Goal: Information Seeking & Learning: Learn about a topic

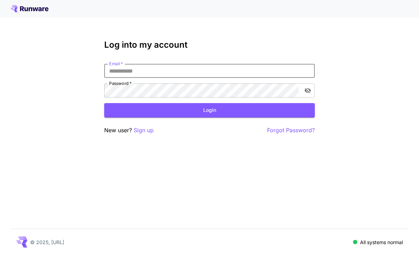
click at [230, 72] on input "Email   *" at bounding box center [209, 71] width 210 height 14
type input "**********"
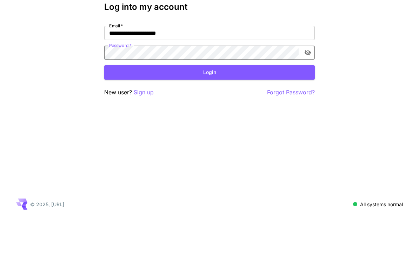
click at [216, 103] on button "Login" at bounding box center [209, 110] width 210 height 14
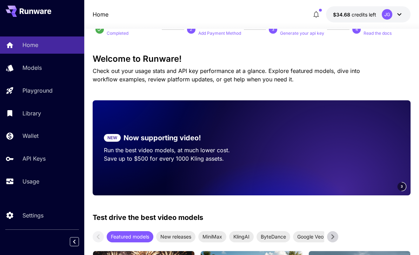
click at [31, 183] on p "Usage" at bounding box center [30, 181] width 17 height 8
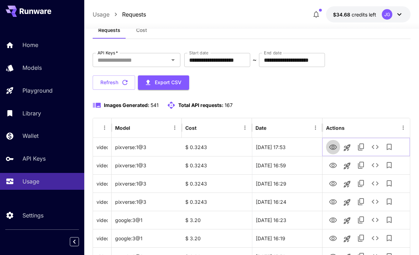
click at [335, 147] on icon "View Video" at bounding box center [333, 147] width 8 height 8
click at [336, 165] on icon "View Video" at bounding box center [333, 165] width 8 height 8
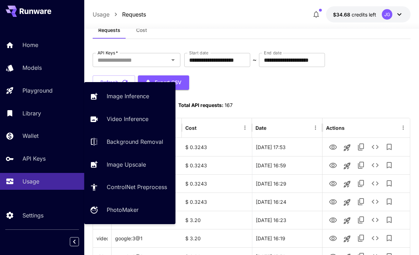
click at [38, 93] on p "Playground" at bounding box center [37, 90] width 30 height 8
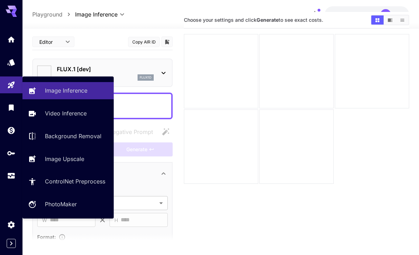
type input "**********"
click at [72, 119] on link "Video Inference" at bounding box center [67, 113] width 91 height 17
type input "**********"
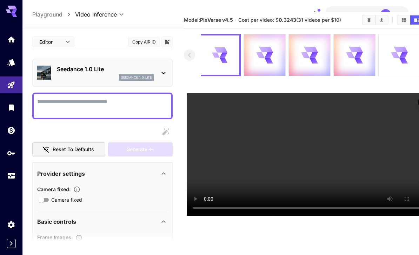
click at [317, 216] on video at bounding box center [309, 154] width 245 height 122
click at [228, 55] on icon at bounding box center [223, 55] width 9 height 7
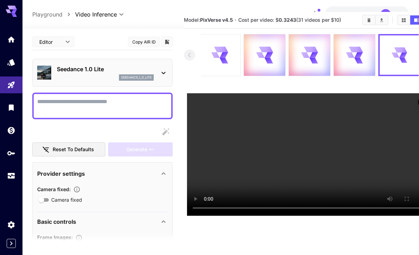
click at [313, 213] on video at bounding box center [309, 154] width 245 height 122
click at [358, 58] on icon at bounding box center [358, 55] width 8 height 6
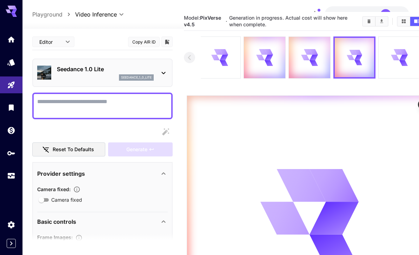
click at [8, 171] on icon "Usage" at bounding box center [11, 175] width 8 height 8
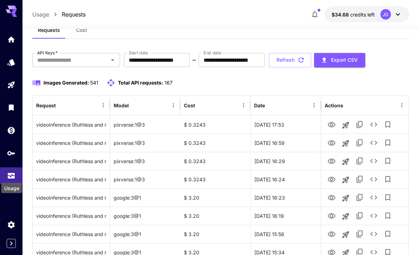
click at [175, 61] on input "**********" at bounding box center [157, 60] width 66 height 14
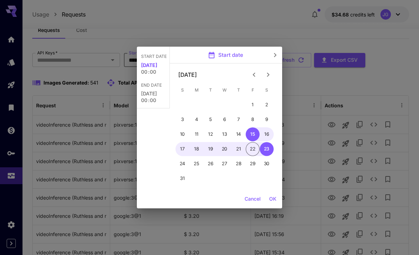
click at [255, 73] on icon "Previous month" at bounding box center [254, 74] width 8 height 8
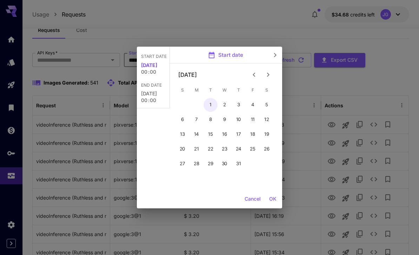
click at [211, 104] on button "1" at bounding box center [210, 105] width 14 height 14
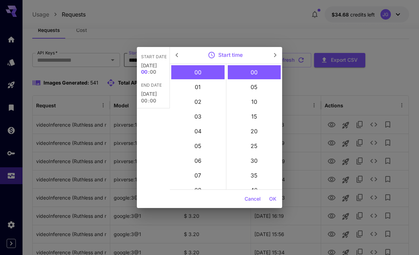
type input "**********"
click at [278, 199] on button "OK" at bounding box center [272, 198] width 13 height 13
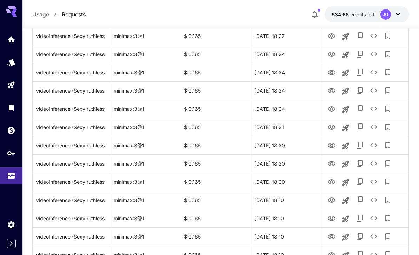
scroll to position [812, 0]
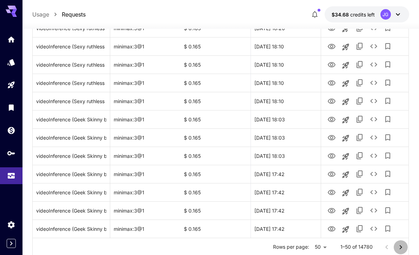
click at [401, 246] on icon "Go to next page" at bounding box center [400, 247] width 8 height 8
click at [400, 245] on icon "Go to next page" at bounding box center [400, 247] width 8 height 8
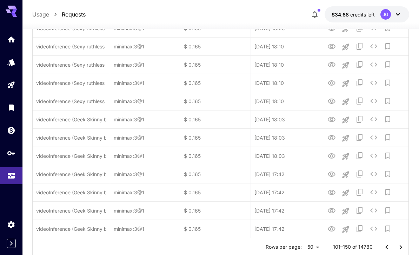
click at [401, 246] on icon "Go to next page" at bounding box center [400, 247] width 8 height 8
click at [401, 248] on icon "Go to next page" at bounding box center [400, 247] width 8 height 8
click at [399, 246] on icon "Go to next page" at bounding box center [400, 247] width 8 height 8
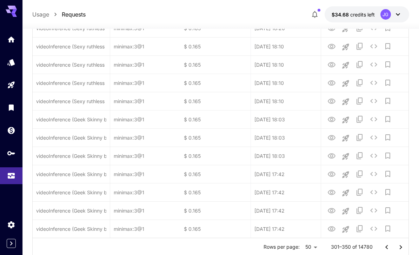
click at [399, 246] on icon "Go to next page" at bounding box center [400, 247] width 8 height 8
click at [397, 247] on icon "Go to next page" at bounding box center [400, 247] width 8 height 8
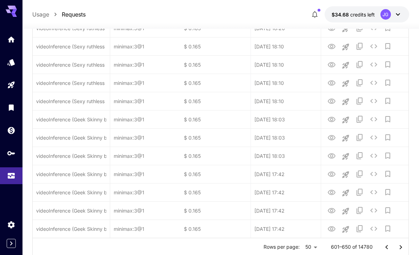
click at [398, 245] on icon "Go to next page" at bounding box center [400, 247] width 8 height 8
click at [397, 246] on icon "Go to next page" at bounding box center [400, 247] width 8 height 8
click at [397, 245] on icon "Go to next page" at bounding box center [400, 247] width 8 height 8
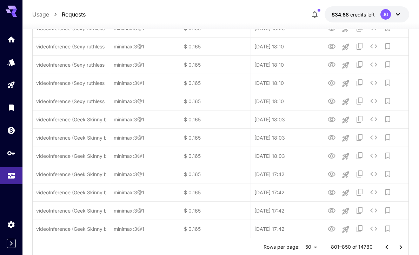
click at [397, 245] on icon "Go to next page" at bounding box center [400, 247] width 8 height 8
click at [397, 247] on icon "Go to next page" at bounding box center [400, 247] width 8 height 8
click at [397, 246] on icon "Go to next page" at bounding box center [400, 247] width 8 height 8
click at [397, 247] on icon "Go to next page" at bounding box center [400, 247] width 8 height 8
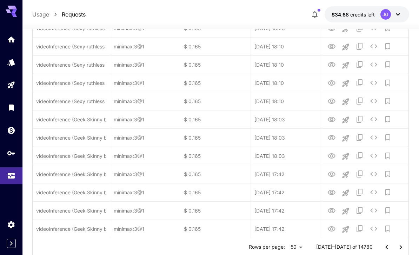
click at [397, 246] on icon "Go to next page" at bounding box center [400, 247] width 8 height 8
click at [398, 246] on icon "Go to next page" at bounding box center [400, 247] width 8 height 8
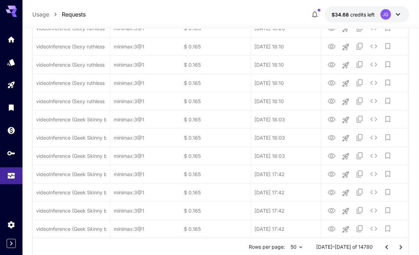
click at [399, 246] on icon "Go to next page" at bounding box center [400, 247] width 8 height 8
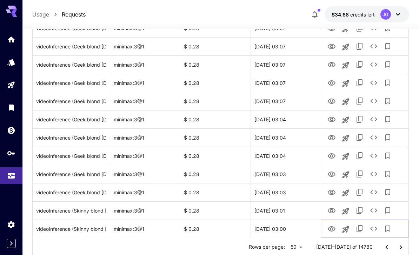
click at [334, 229] on icon "View Video" at bounding box center [331, 229] width 8 height 8
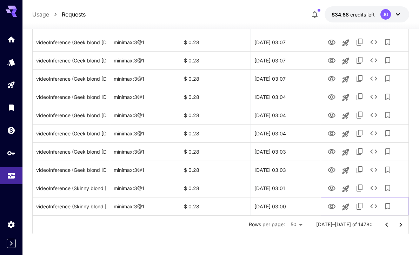
click at [374, 207] on icon "See details" at bounding box center [373, 206] width 8 height 8
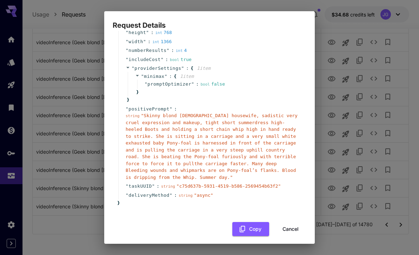
scroll to position [67, 0]
click at [291, 225] on button "Cancel" at bounding box center [291, 229] width 32 height 14
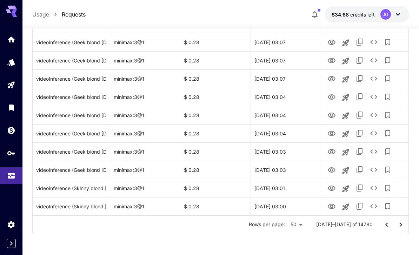
click at [385, 225] on icon "Go to previous page" at bounding box center [386, 225] width 8 height 8
click at [331, 205] on icon "View Video" at bounding box center [331, 206] width 8 height 5
click at [374, 205] on icon "See details" at bounding box center [373, 206] width 8 height 8
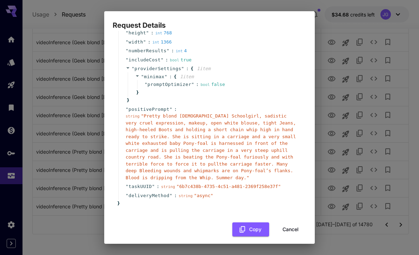
click at [293, 225] on button "Cancel" at bounding box center [291, 229] width 32 height 14
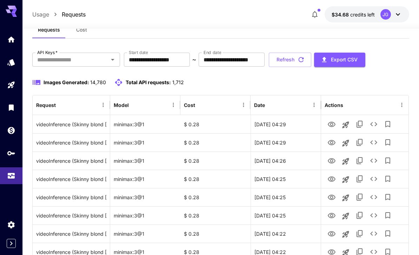
scroll to position [0, 0]
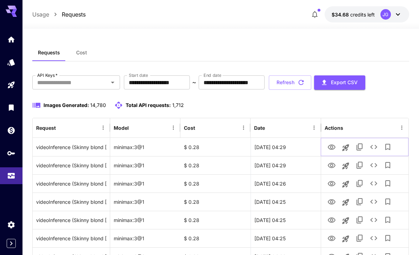
click at [331, 147] on icon "View Video" at bounding box center [331, 147] width 8 height 8
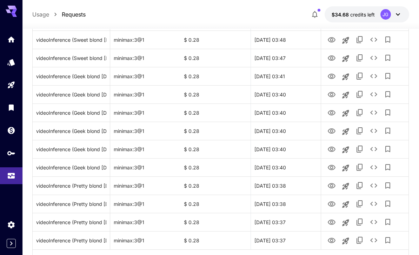
scroll to position [812, 0]
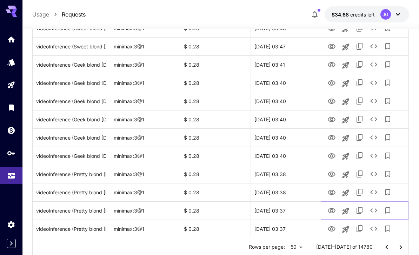
click at [332, 211] on icon "View Video" at bounding box center [331, 210] width 8 height 5
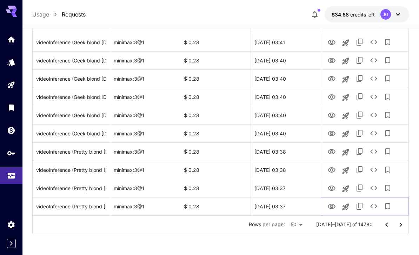
click at [333, 206] on icon "View Video" at bounding box center [331, 206] width 8 height 8
click at [399, 225] on icon "Go to next page" at bounding box center [400, 225] width 8 height 8
click at [332, 206] on icon "View Video" at bounding box center [331, 206] width 8 height 8
click at [330, 185] on icon "View Video" at bounding box center [331, 188] width 8 height 8
click at [331, 169] on icon "View Video" at bounding box center [331, 170] width 8 height 8
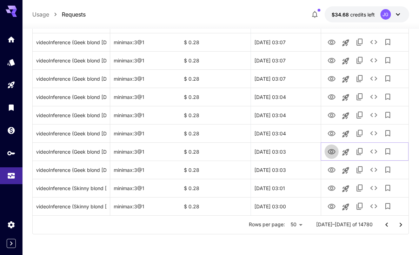
click at [329, 153] on icon "View Video" at bounding box center [331, 151] width 8 height 5
click at [331, 132] on icon "View Video" at bounding box center [331, 133] width 8 height 5
click at [331, 116] on icon "View Video" at bounding box center [331, 115] width 8 height 5
click at [330, 94] on icon "View Video" at bounding box center [331, 96] width 8 height 5
click at [332, 78] on icon "View Video" at bounding box center [331, 78] width 8 height 5
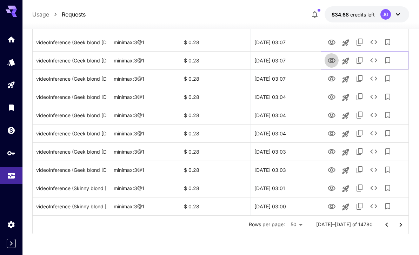
click at [331, 60] on icon "View Video" at bounding box center [331, 60] width 8 height 8
click at [334, 41] on icon "View Video" at bounding box center [331, 42] width 8 height 5
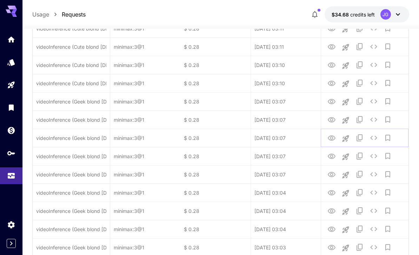
scroll to position [737, 0]
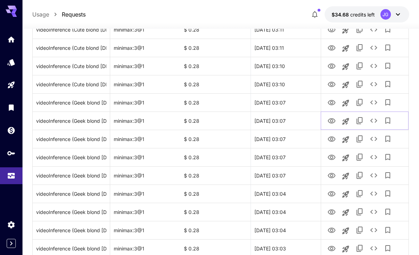
click at [332, 120] on icon "View Video" at bounding box center [331, 121] width 8 height 8
click at [332, 103] on icon "View Video" at bounding box center [331, 102] width 8 height 5
click at [330, 82] on icon "View Video" at bounding box center [331, 84] width 8 height 8
